Goal: Task Accomplishment & Management: Complete application form

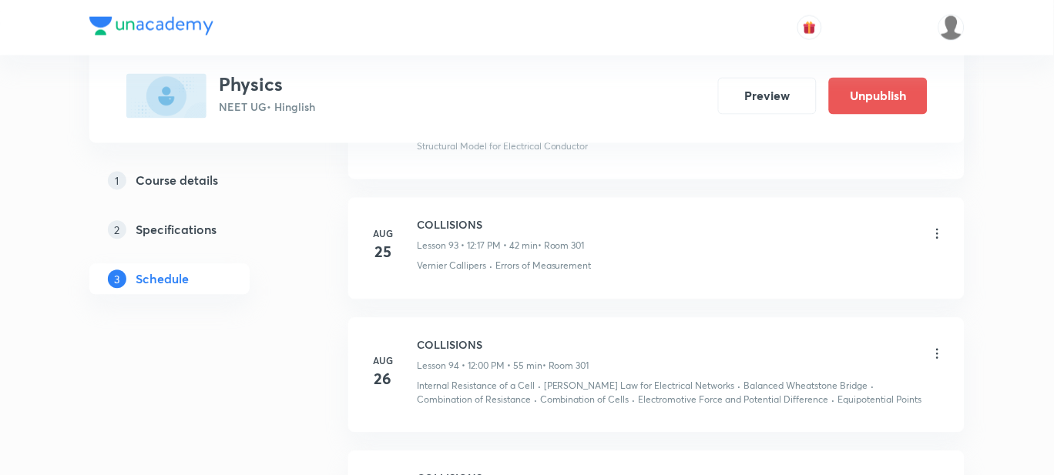
scroll to position [12679, 0]
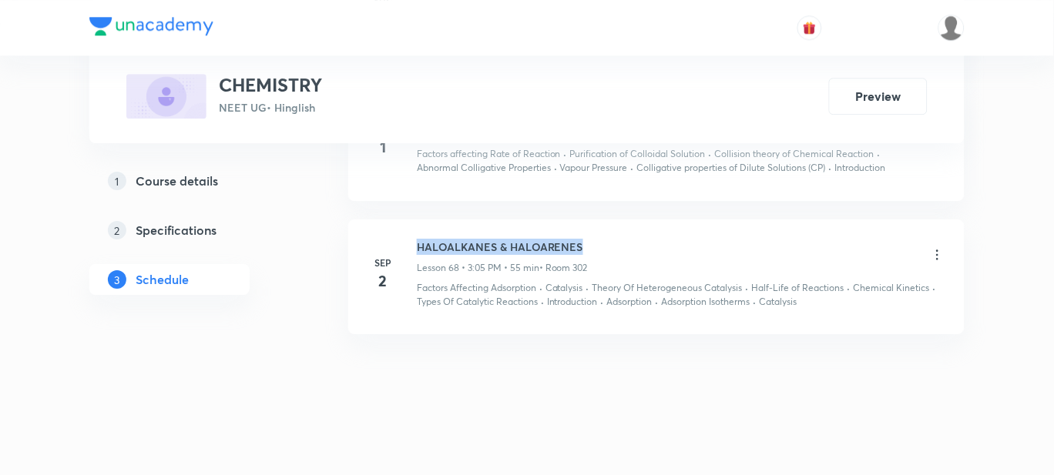
drag, startPoint x: 585, startPoint y: 243, endPoint x: 418, endPoint y: 233, distance: 167.4
click at [418, 233] on li "[DATE] HALOALKANES & HALOARENES Lesson 68 • 3:05 PM • 55 min • Room 302 Factors…" at bounding box center [656, 278] width 616 height 116
copy h6 "HALOALKANES & HALOARENES"
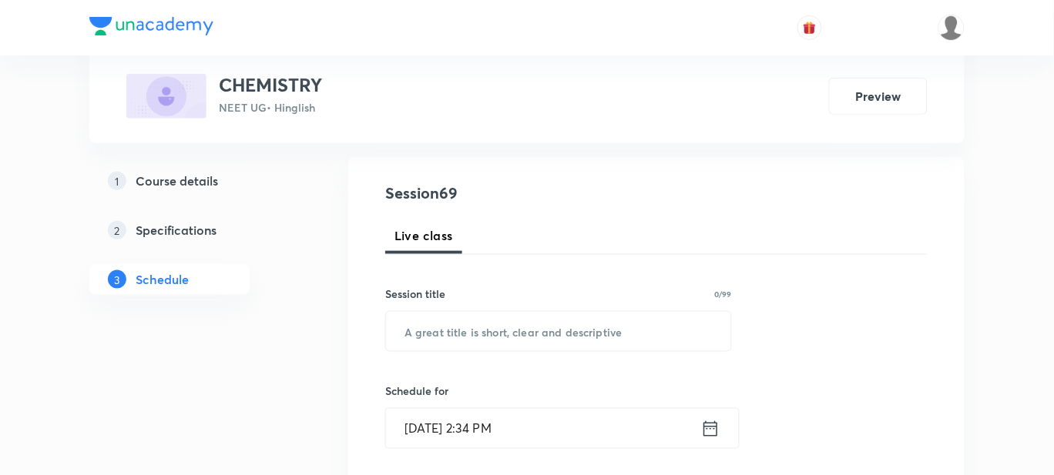
scroll to position [159, 0]
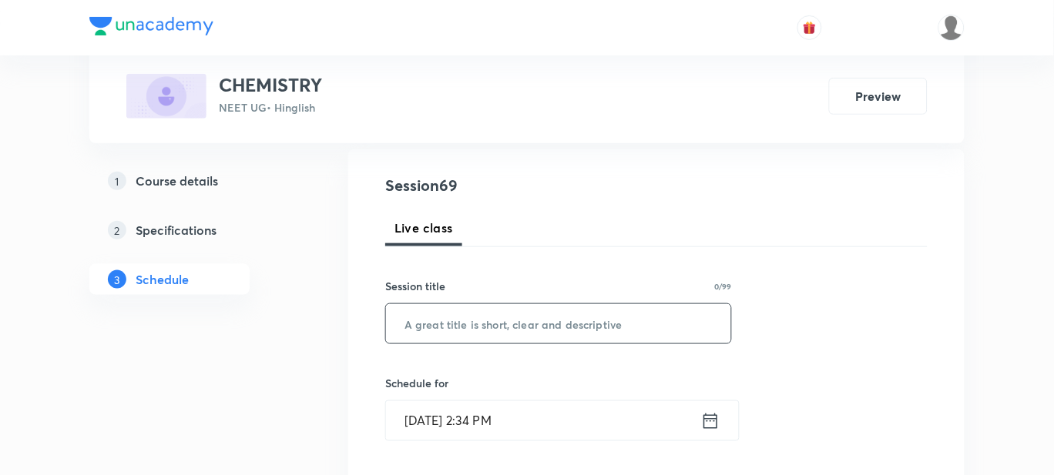
click at [420, 317] on input "text" at bounding box center [558, 323] width 345 height 39
paste input "HALOALKANES & HALOARENES"
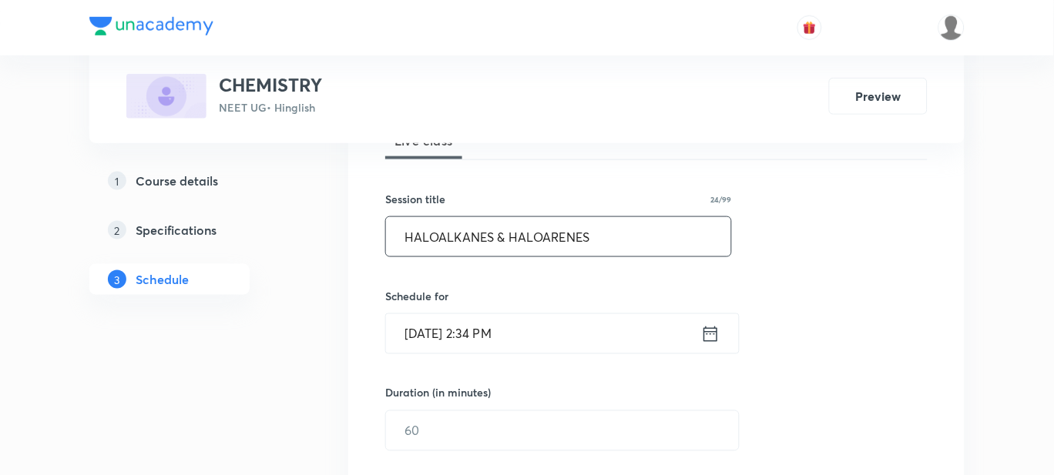
scroll to position [247, 0]
type input "HALOALKANES & HALOARENES"
click at [505, 335] on input "[DATE] 2:34 PM" at bounding box center [543, 332] width 315 height 39
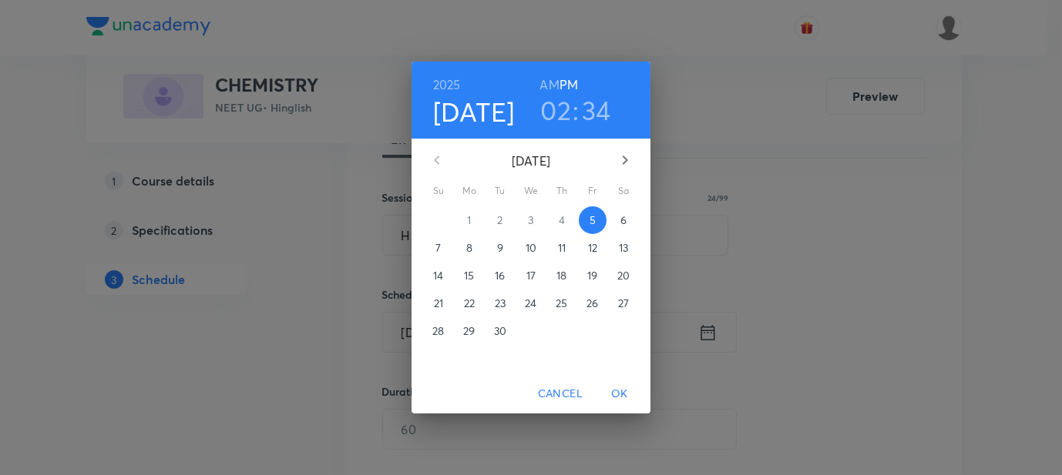
click at [551, 114] on h3 "02" at bounding box center [555, 110] width 31 height 32
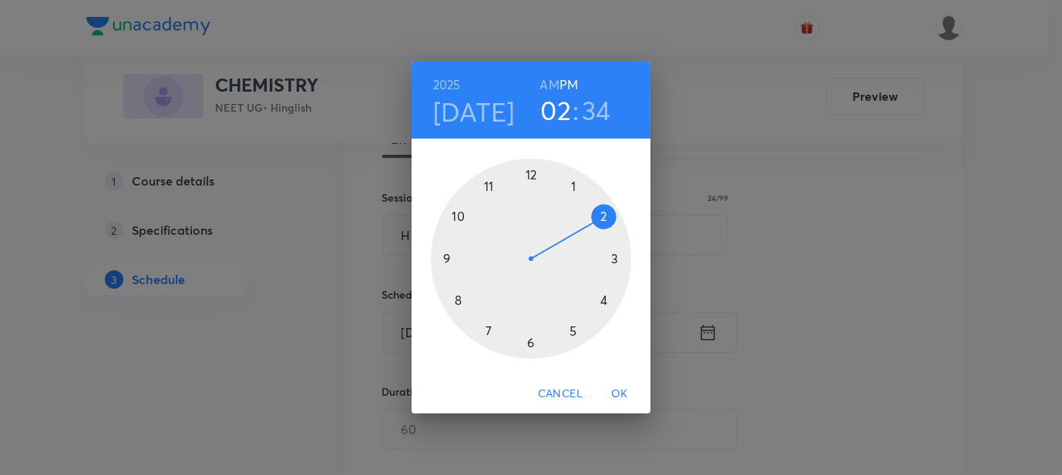
click at [615, 260] on div at bounding box center [531, 259] width 200 height 200
click at [530, 177] on div at bounding box center [531, 259] width 200 height 200
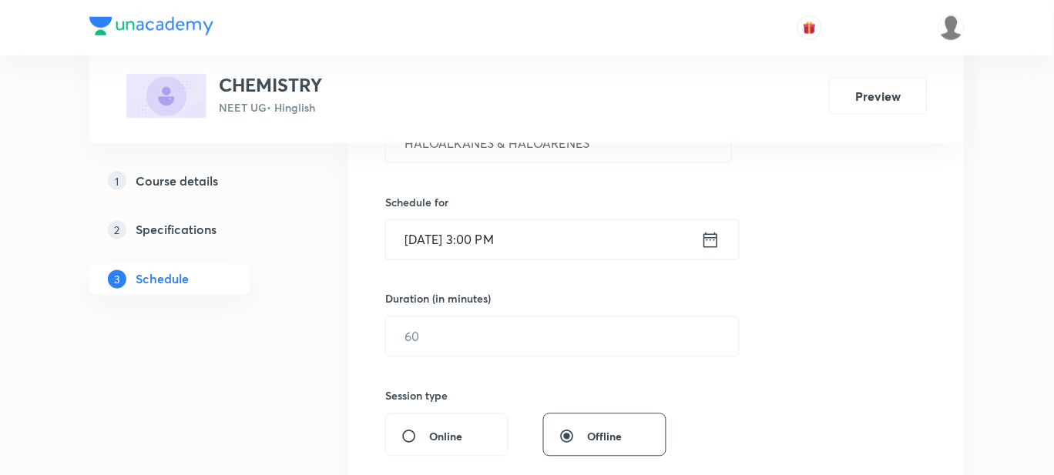
scroll to position [340, 0]
click at [478, 329] on input "text" at bounding box center [562, 336] width 353 height 39
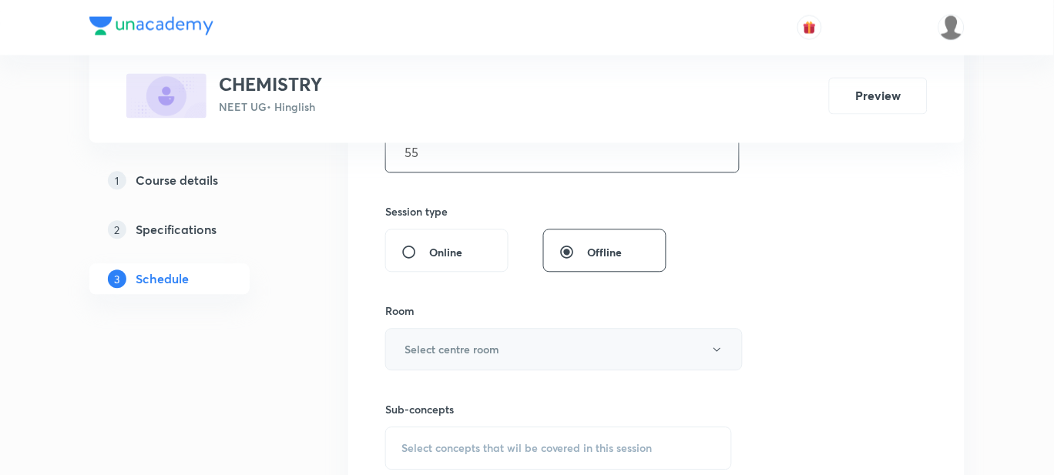
type input "55"
click at [466, 349] on h6 "Select centre room" at bounding box center [451, 350] width 95 height 16
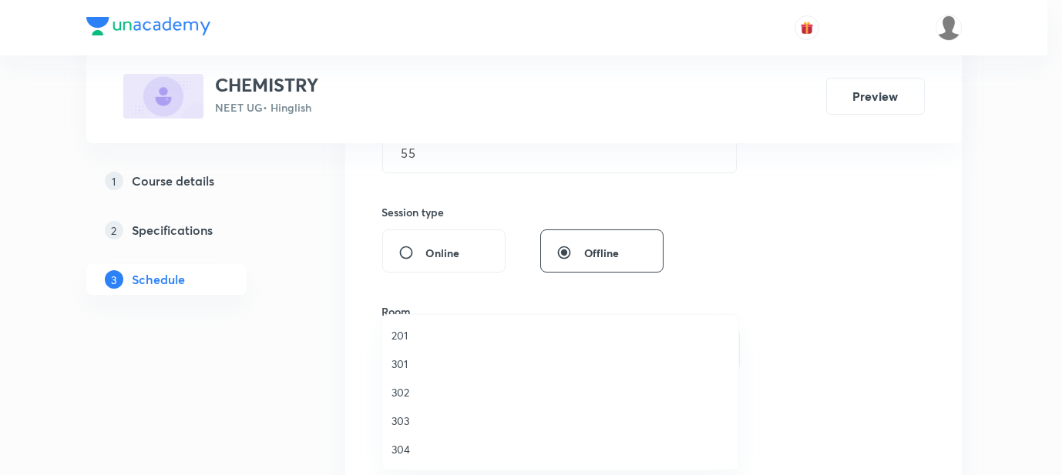
click at [401, 354] on li "301" at bounding box center [560, 364] width 356 height 29
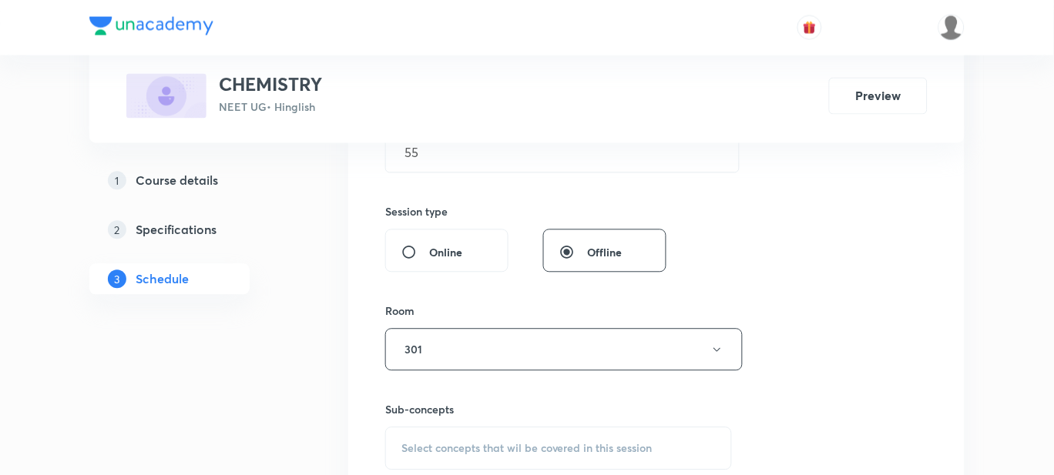
click at [401, 354] on button "301" at bounding box center [563, 350] width 357 height 42
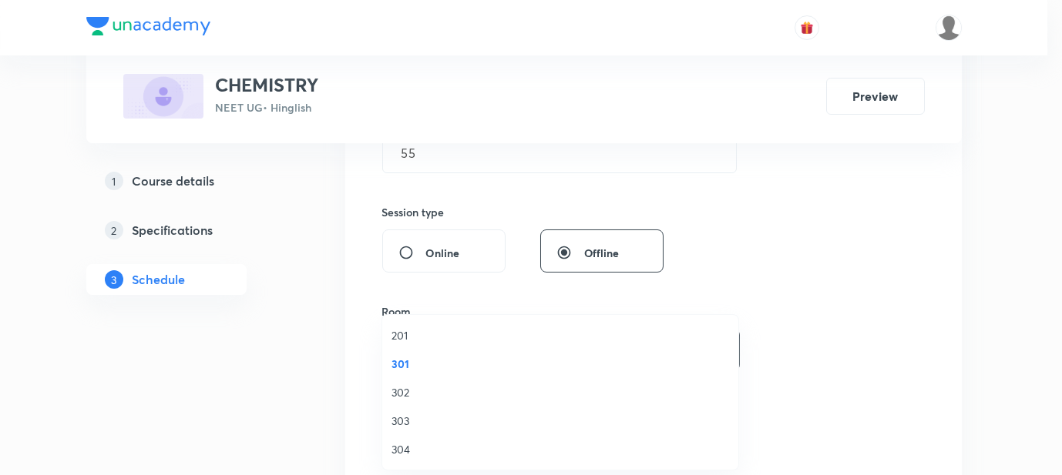
click at [400, 396] on span "302" at bounding box center [559, 392] width 337 height 16
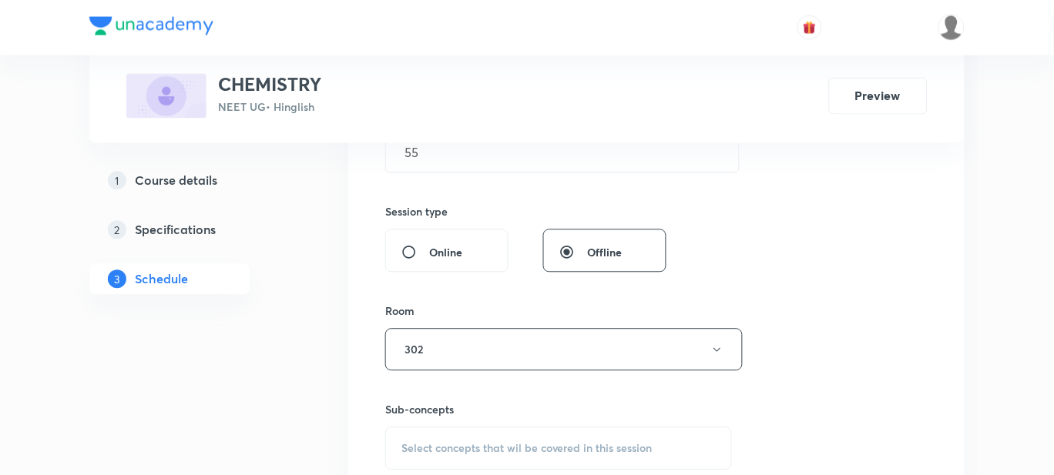
scroll to position [726, 0]
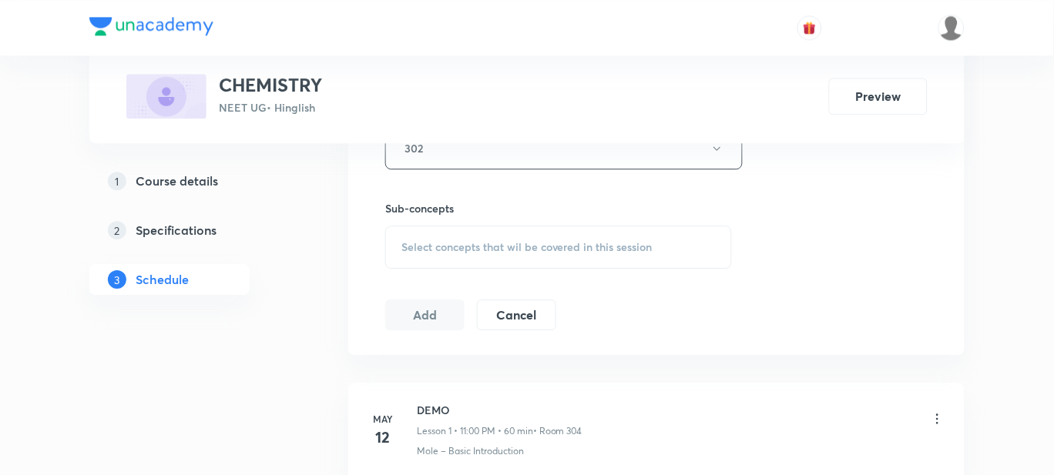
click at [485, 250] on span "Select concepts that wil be covered in this session" at bounding box center [526, 247] width 251 height 12
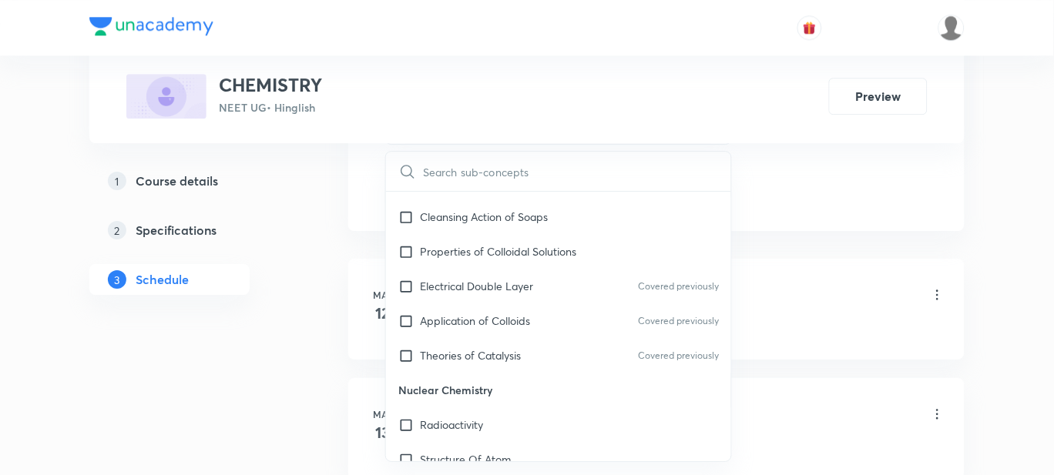
scroll to position [13995, 0]
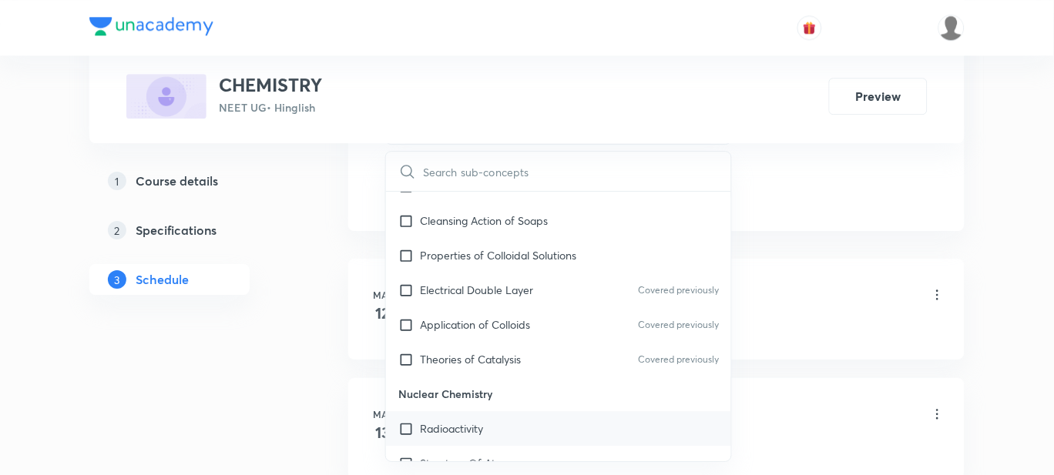
click at [518, 411] on div "Radioactivity" at bounding box center [558, 428] width 345 height 35
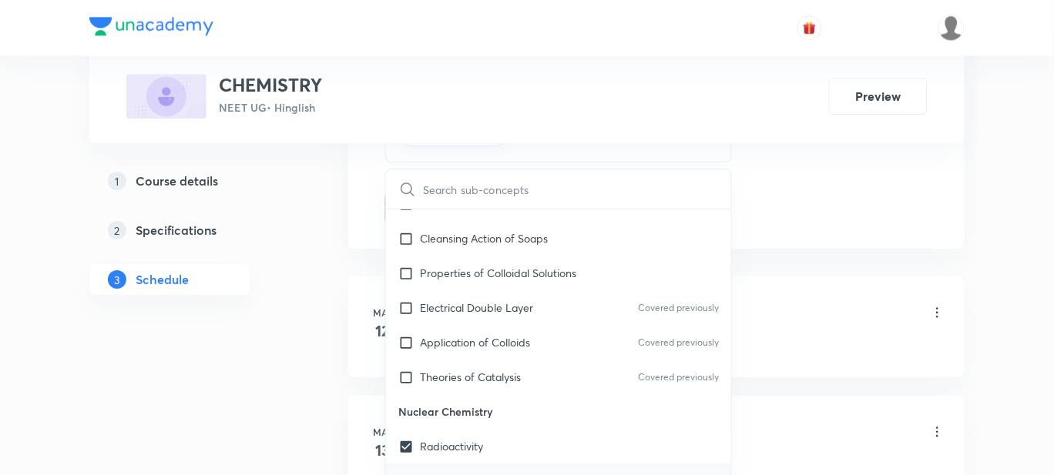
click at [493, 473] on p "Structure Of Atom" at bounding box center [465, 481] width 91 height 16
checkbox input "true"
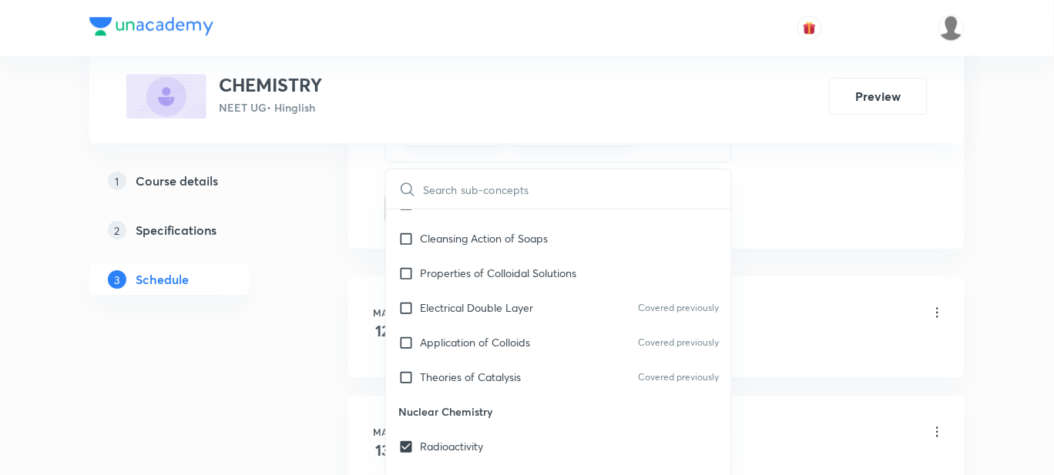
checkbox input "true"
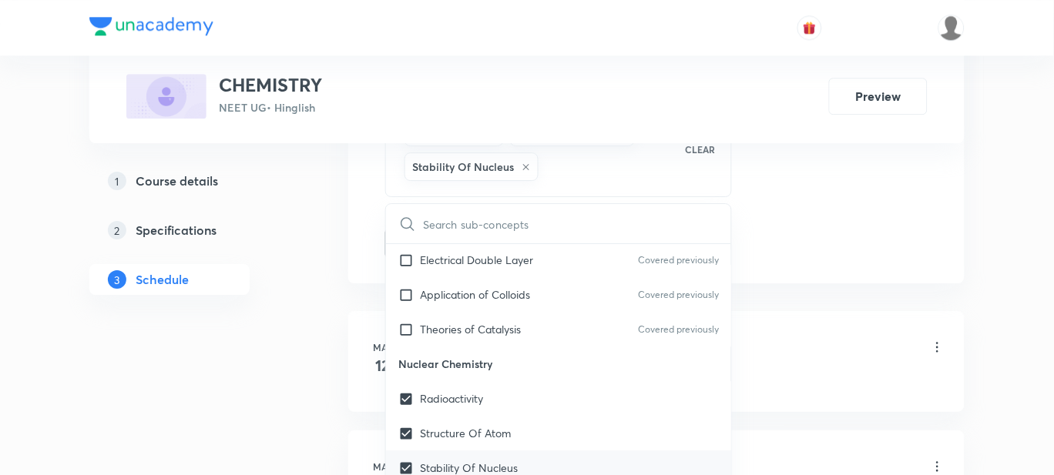
scroll to position [14081, 0]
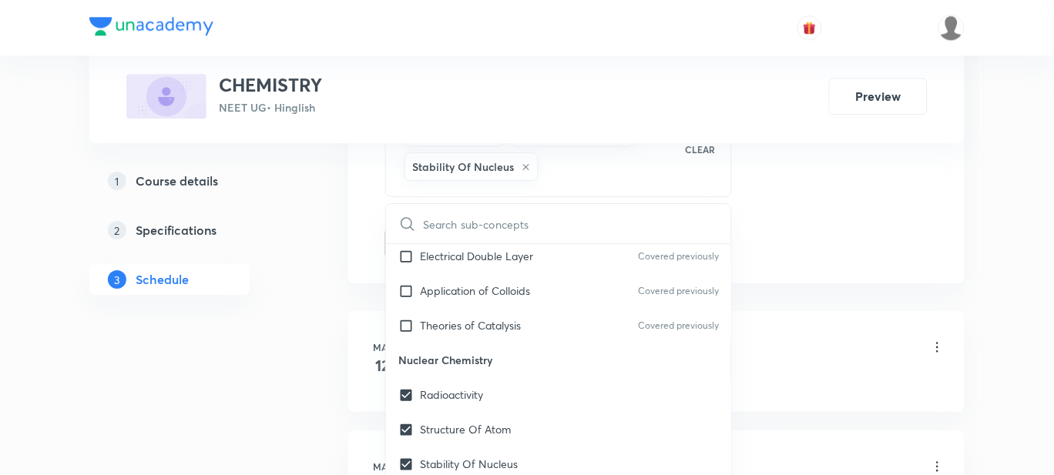
checkbox input "true"
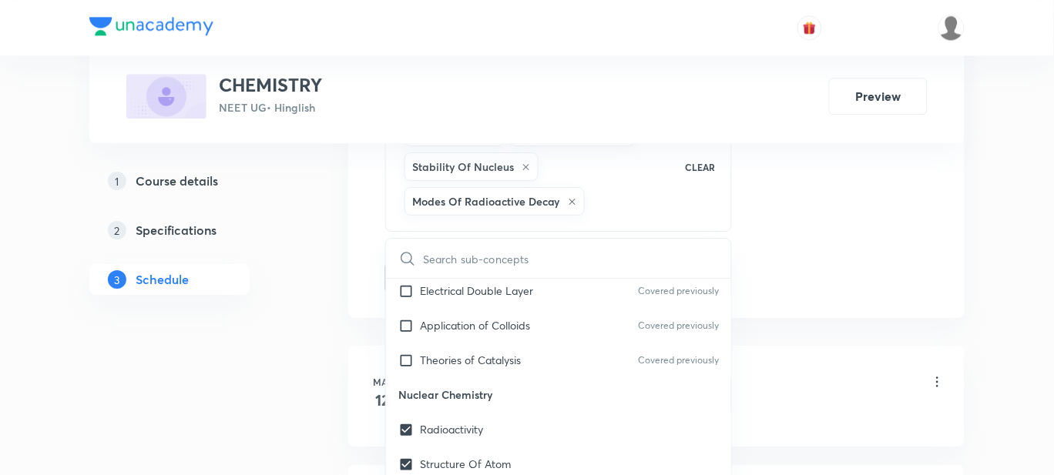
checkbox input "true"
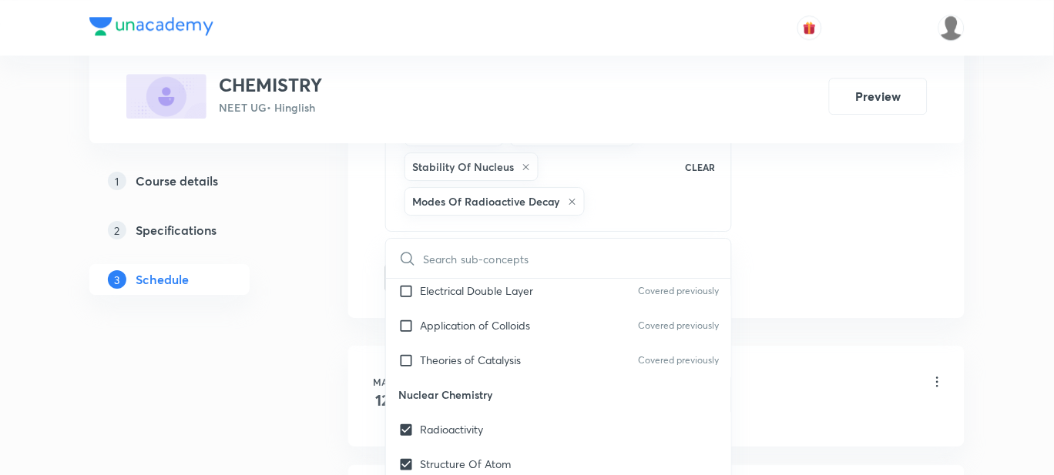
checkbox input "true"
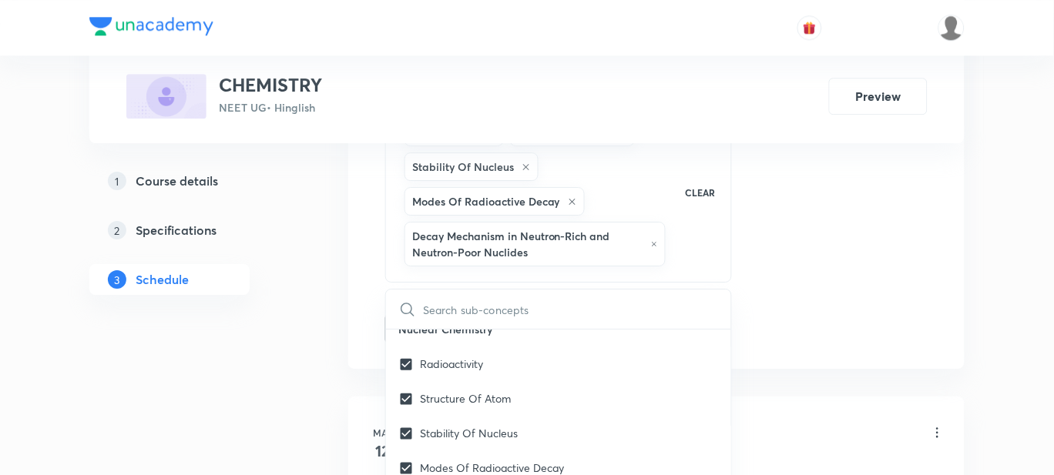
scroll to position [14199, 0]
checkbox input "true"
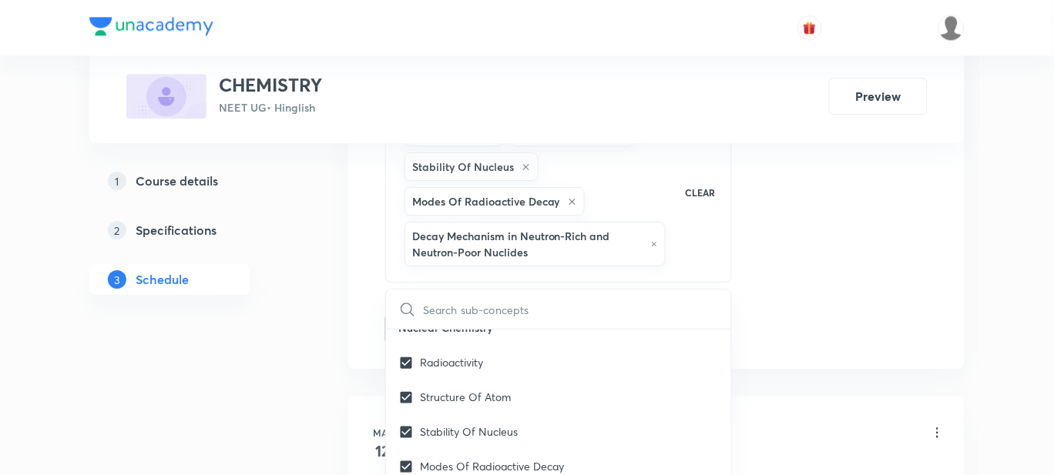
checkbox input "true"
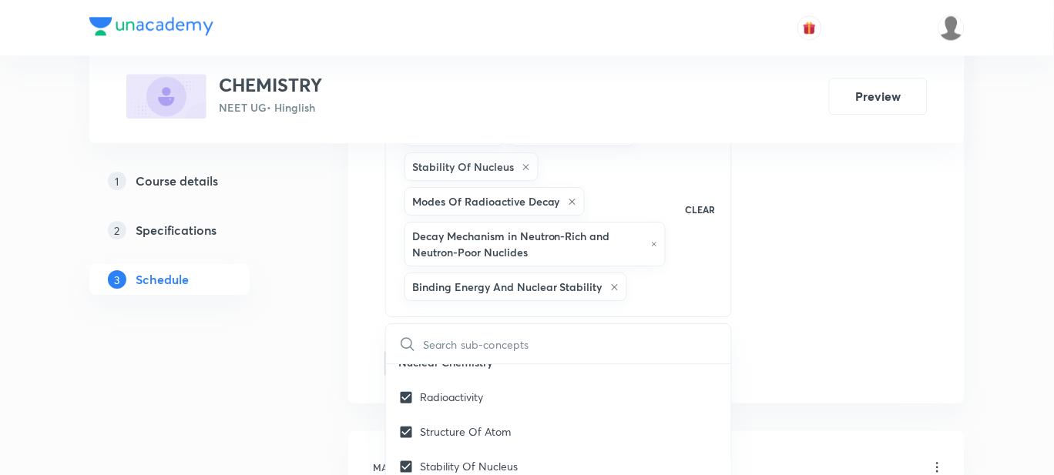
scroll to position [14291, 0]
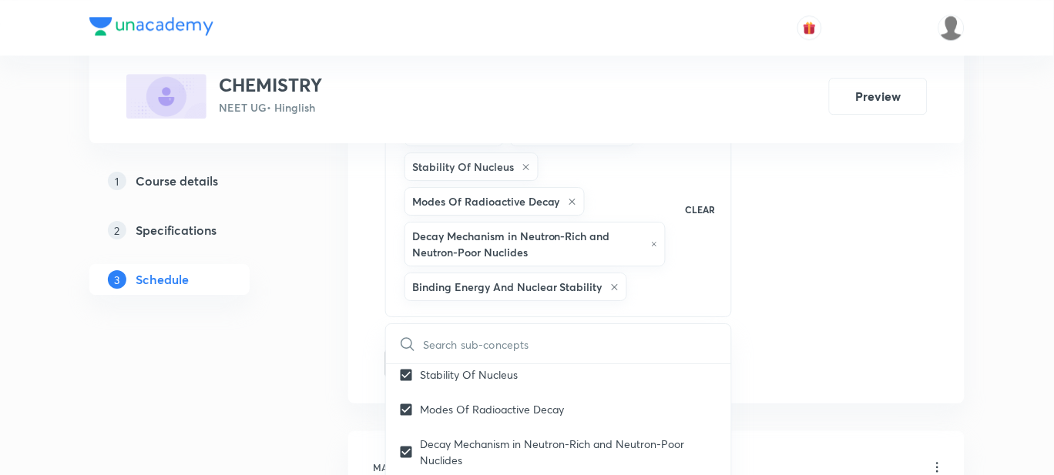
checkbox input "true"
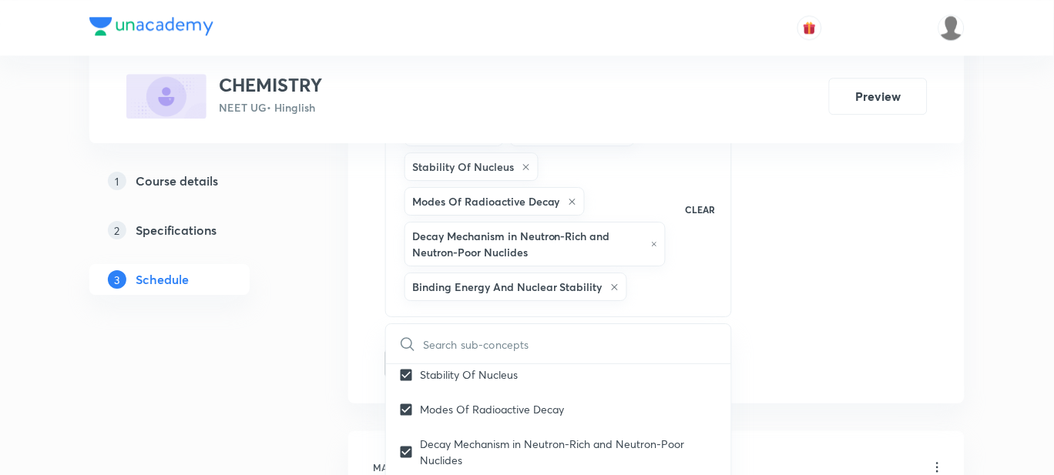
checkbox input "true"
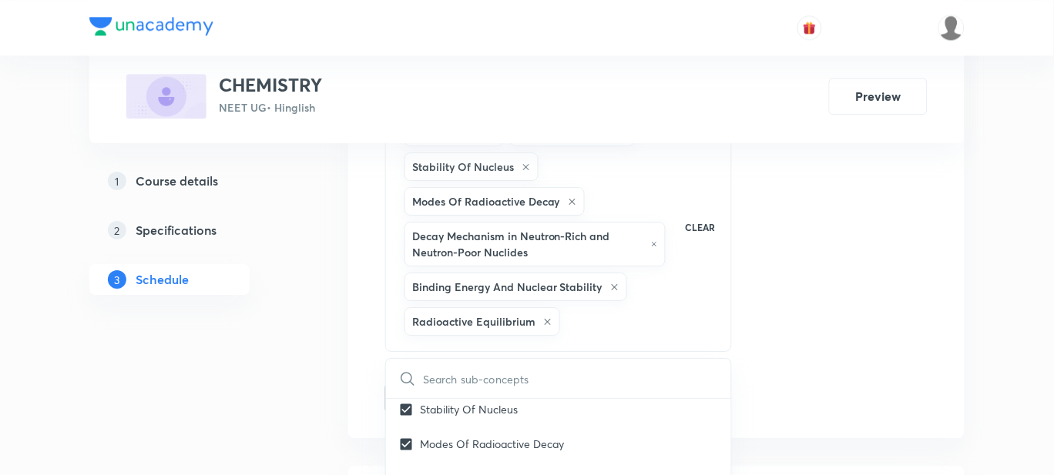
checkbox input "true"
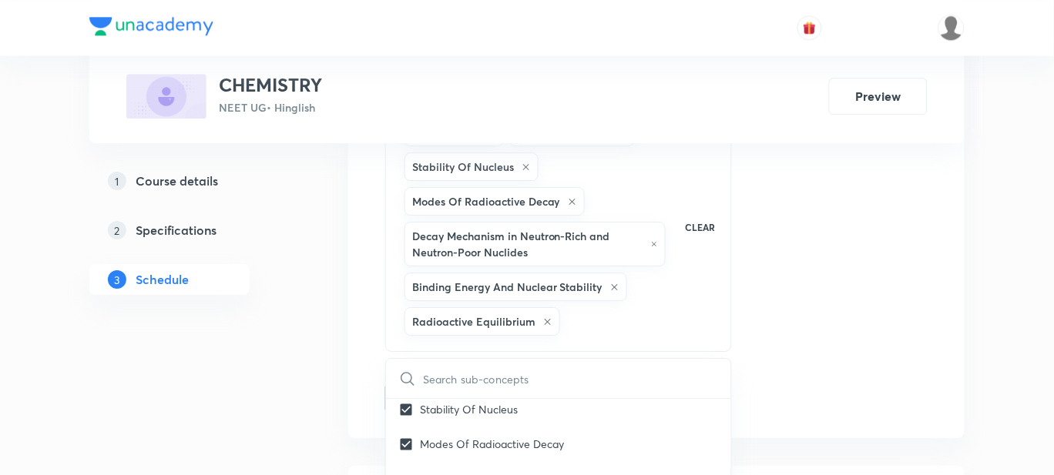
checkbox input "true"
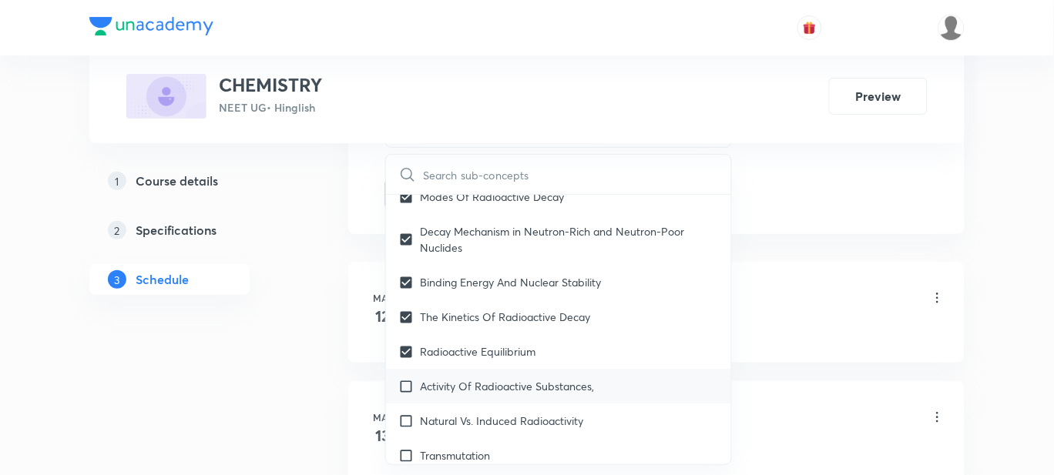
scroll to position [14334, 0]
click at [466, 378] on p "Activity Of Radioactive Substances," at bounding box center [507, 386] width 174 height 16
checkbox input "true"
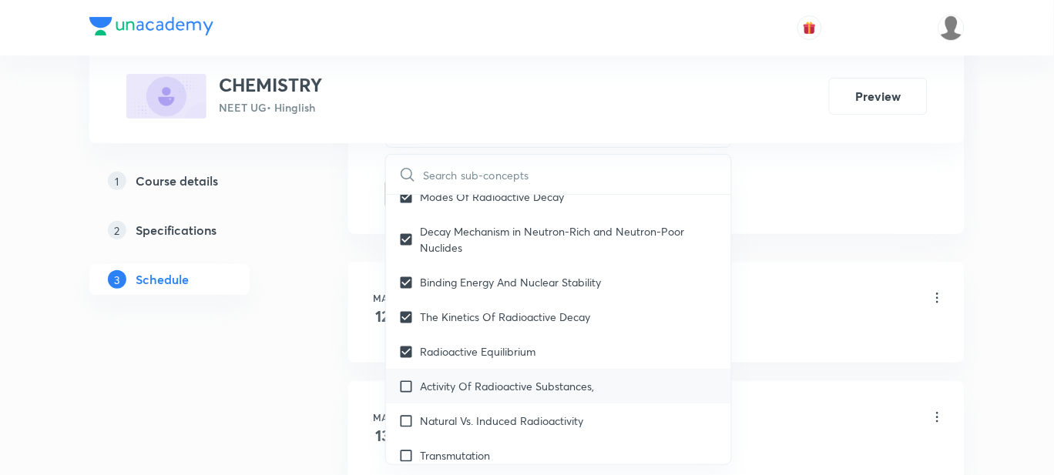
checkbox input "true"
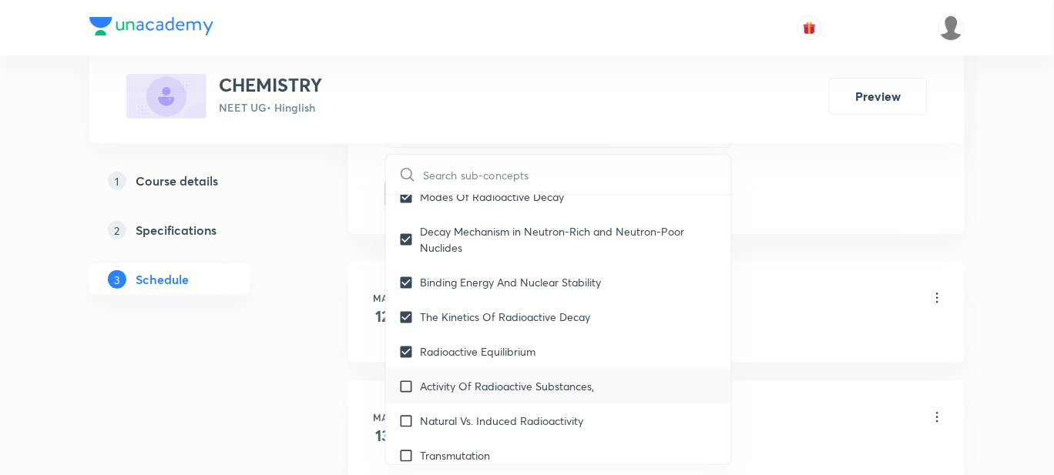
checkbox input "true"
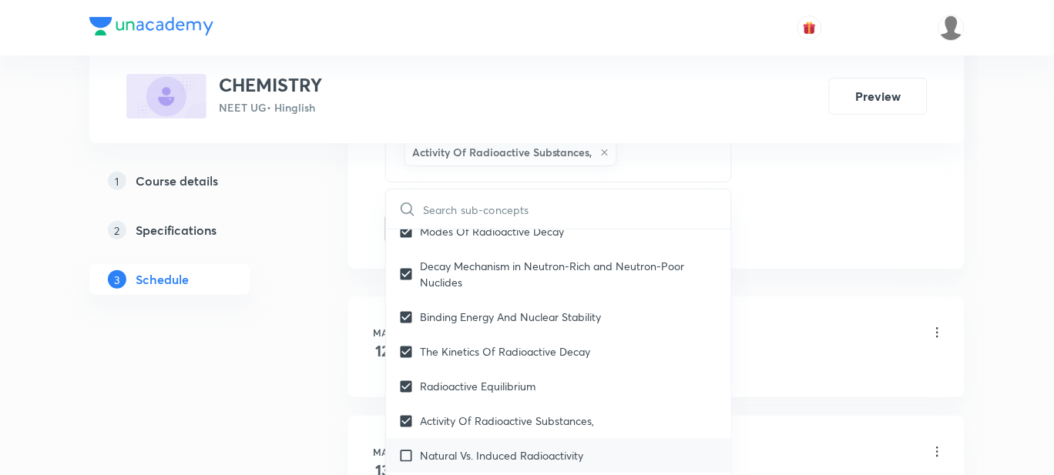
click at [457, 448] on p "Natural Vs. Induced Radioactivity" at bounding box center [501, 456] width 163 height 16
checkbox input "true"
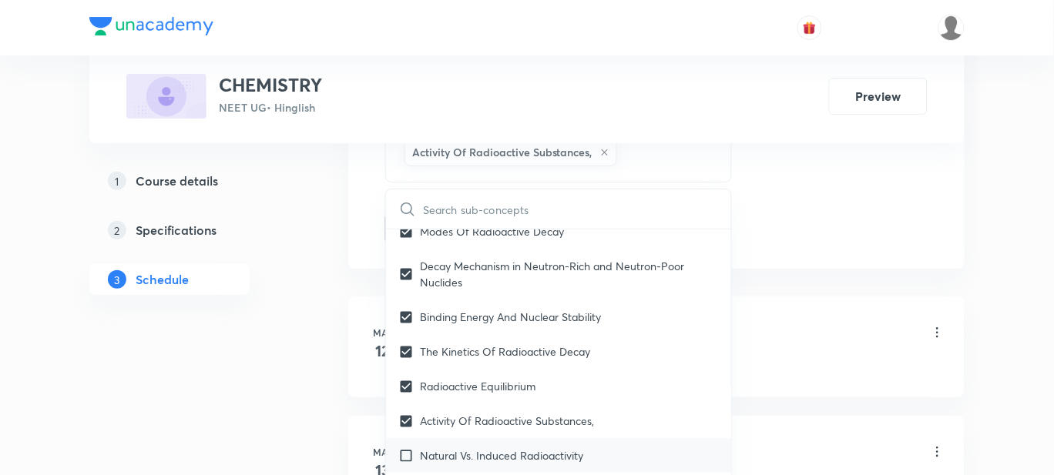
checkbox input "true"
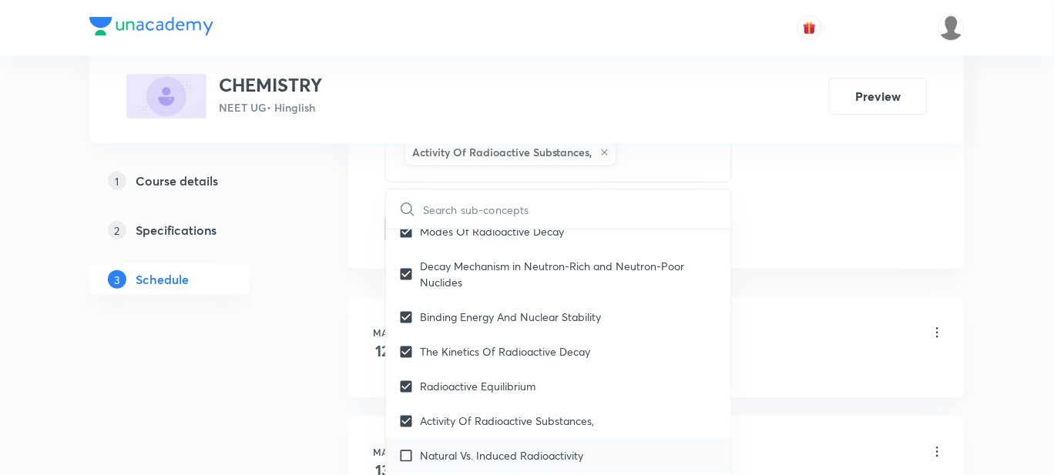
checkbox input "true"
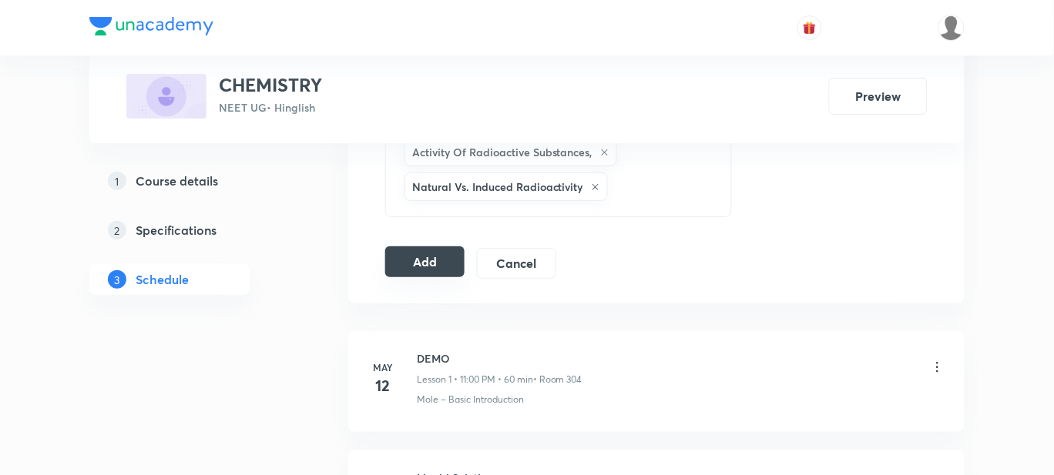
click at [435, 275] on button "Add" at bounding box center [424, 262] width 79 height 31
